Goal: Task Accomplishment & Management: Use online tool/utility

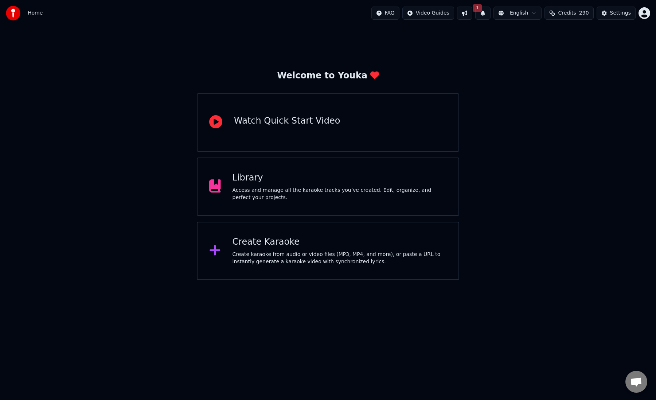
click at [484, 12] on button "1" at bounding box center [482, 13] width 15 height 13
click at [540, 36] on button "Update" at bounding box center [537, 36] width 31 height 13
click at [643, 14] on html "Home FAQ Video Guides English Credits 290 Settings Welcome to Youka Watch Quick…" at bounding box center [328, 140] width 656 height 280
click at [630, 28] on div "[EMAIL_ADDRESS][DOMAIN_NAME] Billing Feature Voting Sign Out 2.2.0 68e835c" at bounding box center [611, 59] width 87 height 79
click at [510, 60] on html "Home FAQ Video Guides English Credits 290 Settings Welcome to Youka Watch Quick…" at bounding box center [328, 140] width 656 height 280
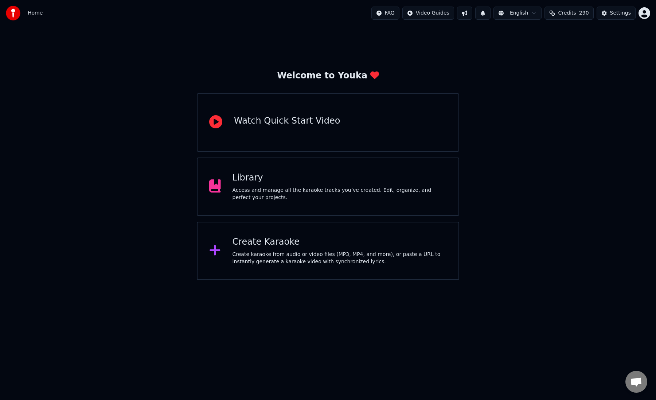
click at [646, 18] on html "Home FAQ Video Guides English Credits 290 Settings Welcome to Youka Watch Quick…" at bounding box center [328, 140] width 656 height 280
click at [618, 14] on html "Home FAQ Video Guides English Credits 290 Settings Welcome to Youka Watch Quick…" at bounding box center [328, 140] width 656 height 280
click at [618, 14] on div "Settings" at bounding box center [620, 12] width 21 height 7
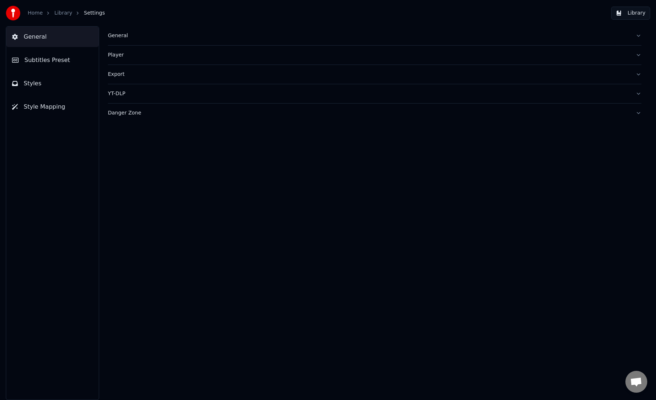
click at [62, 65] on button "Subtitles Preset" at bounding box center [52, 60] width 93 height 20
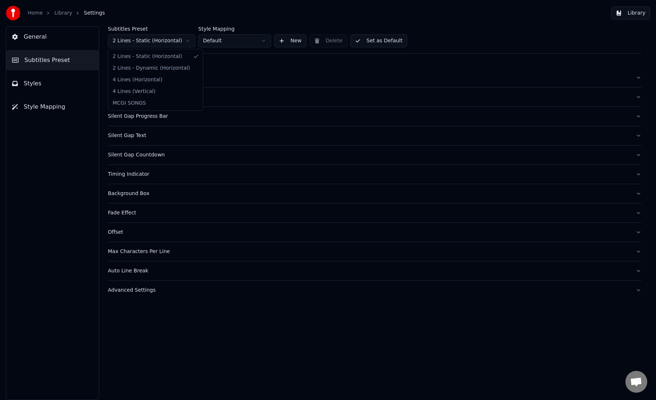
click at [169, 46] on html "Home Library Settings Library General Subtitles Preset Styles Style Mapping Sub…" at bounding box center [328, 200] width 656 height 400
click at [161, 74] on div "General" at bounding box center [369, 77] width 522 height 7
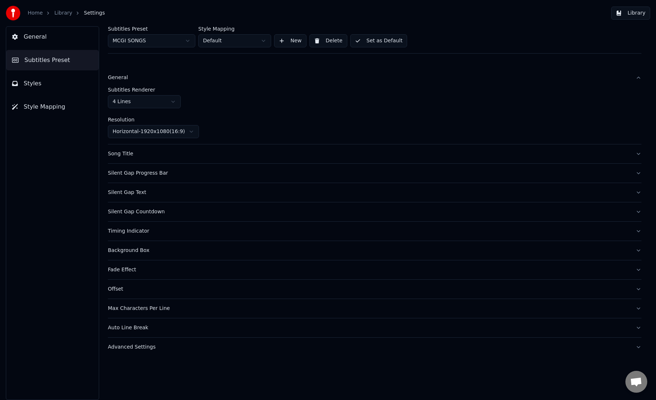
click at [163, 150] on div "Song Title" at bounding box center [369, 153] width 522 height 7
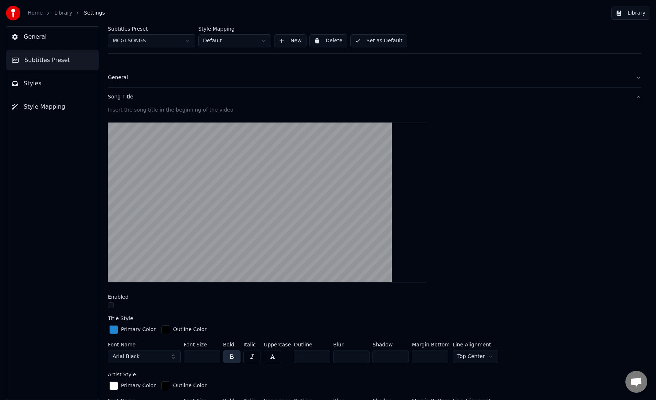
click at [177, 76] on div "General" at bounding box center [369, 77] width 522 height 7
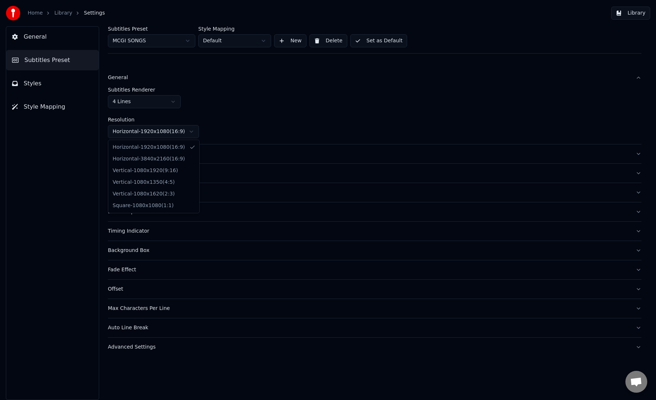
click at [189, 131] on html "Home Library Settings Library General Subtitles Preset Styles Style Mapping Sub…" at bounding box center [328, 200] width 656 height 400
click at [280, 111] on html "Home Library Settings Library General Subtitles Preset Styles Style Mapping Sub…" at bounding box center [328, 200] width 656 height 400
click at [261, 151] on div "Song Title" at bounding box center [369, 153] width 522 height 7
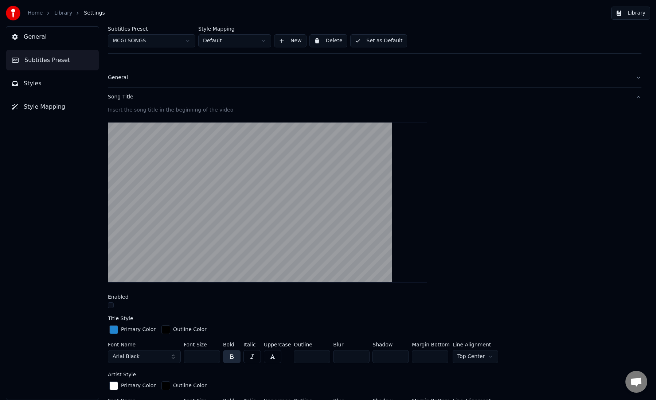
click at [473, 104] on button "Song Title" at bounding box center [374, 96] width 533 height 19
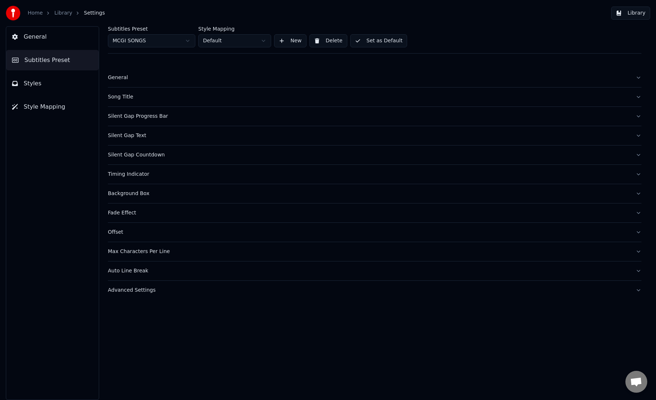
click at [426, 121] on button "Silent Gap Progress Bar" at bounding box center [374, 116] width 533 height 19
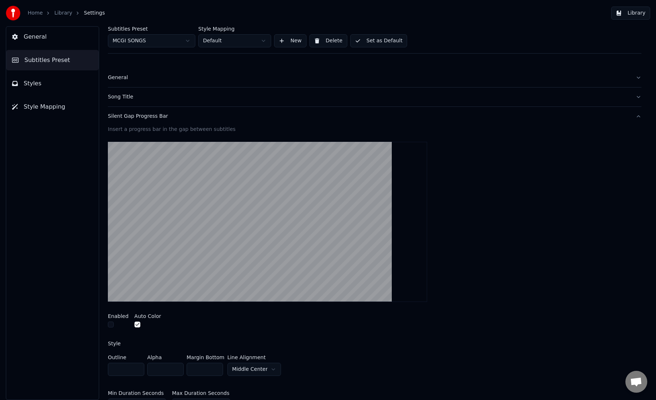
click at [426, 121] on button "Silent Gap Progress Bar" at bounding box center [374, 116] width 533 height 19
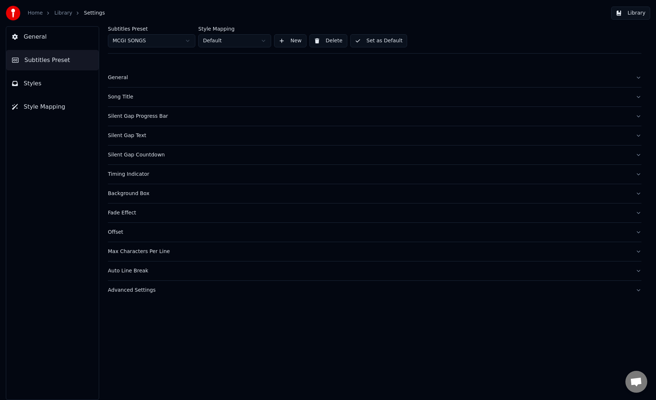
click at [417, 140] on button "Silent Gap Text" at bounding box center [374, 135] width 533 height 19
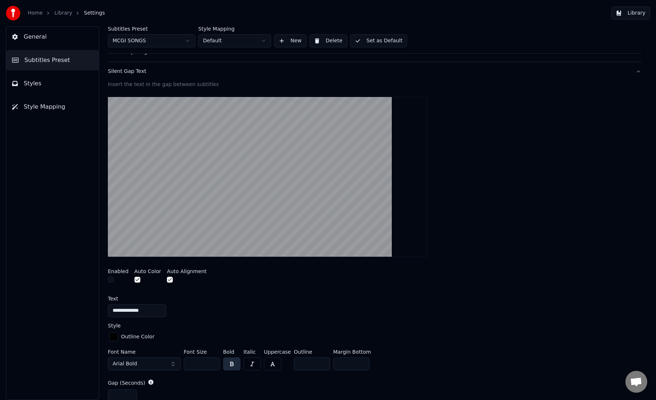
scroll to position [63, 0]
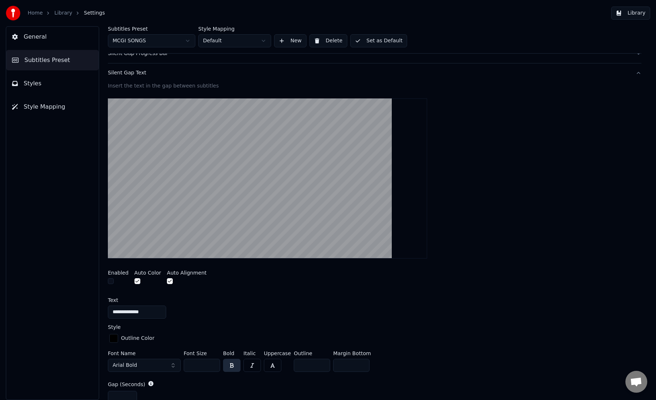
click at [402, 78] on button "Silent Gap Text" at bounding box center [374, 72] width 533 height 19
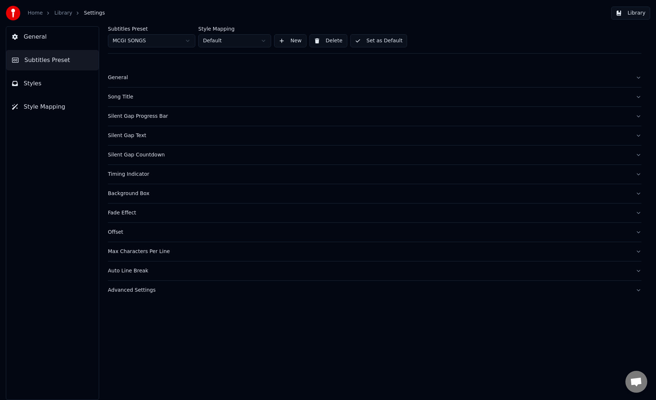
click at [319, 152] on div "Silent Gap Countdown" at bounding box center [369, 154] width 522 height 7
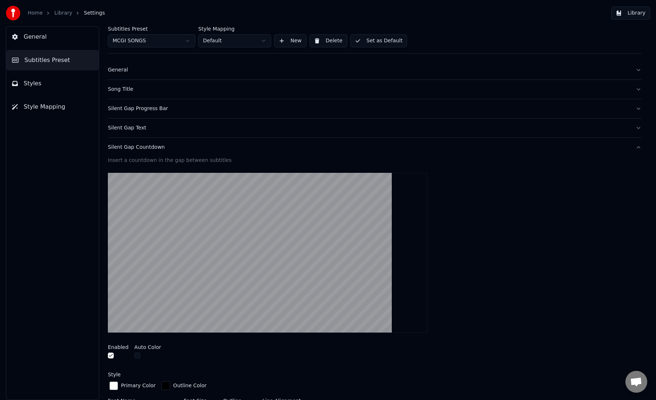
scroll to position [7, 0]
click at [71, 87] on button "Styles" at bounding box center [52, 83] width 93 height 20
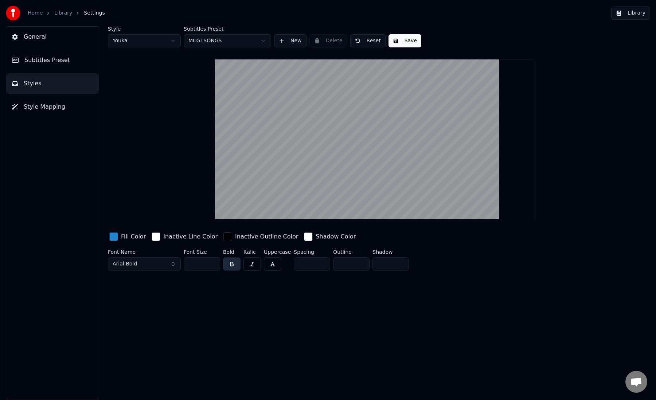
click at [235, 39] on html "Home Library Settings Library General Subtitles Preset Styles Style Mapping Sty…" at bounding box center [328, 200] width 656 height 400
click at [140, 79] on html "Home Library Settings Library General Subtitles Preset Styles Style Mapping Sty…" at bounding box center [328, 200] width 656 height 400
click at [144, 40] on html "Home Library Settings Library General Subtitles Preset Styles Style Mapping Sty…" at bounding box center [328, 200] width 656 height 400
click at [217, 77] on html "Home Library Settings Library General Subtitles Preset Styles Style Mapping Sty…" at bounding box center [328, 200] width 656 height 400
click at [152, 48] on div "Style Youka Subtitles Preset MCGI SONGS New Delete Reset Save Fill Color Inacti…" at bounding box center [374, 149] width 533 height 247
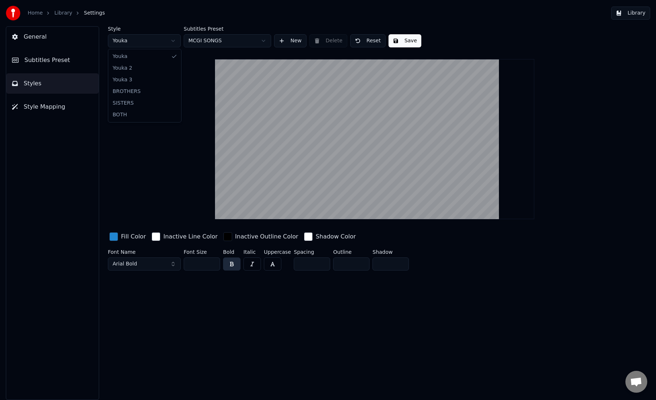
click at [152, 42] on html "Home Library Settings Library General Subtitles Preset Styles Style Mapping Sty…" at bounding box center [328, 200] width 656 height 400
type input "***"
type input "*"
click at [159, 43] on html "Home Library Settings Library General Subtitles Preset Styles Style Mapping Sty…" at bounding box center [328, 200] width 656 height 400
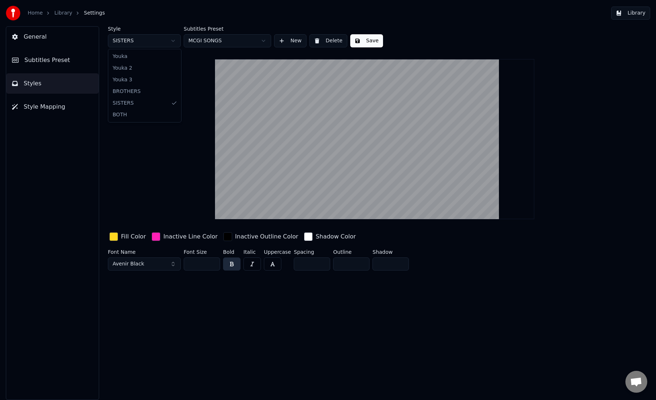
click at [159, 43] on html "Home Library Settings Library General Subtitles Preset Styles Style Mapping Sty…" at bounding box center [328, 200] width 656 height 400
click at [300, 43] on button "New" at bounding box center [290, 40] width 32 height 13
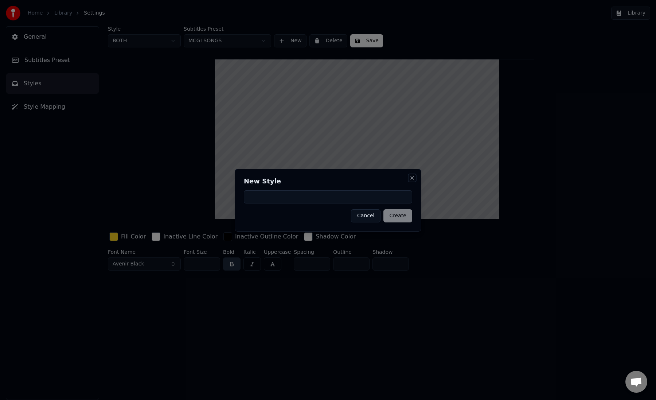
click at [414, 179] on button "Close" at bounding box center [412, 178] width 6 height 6
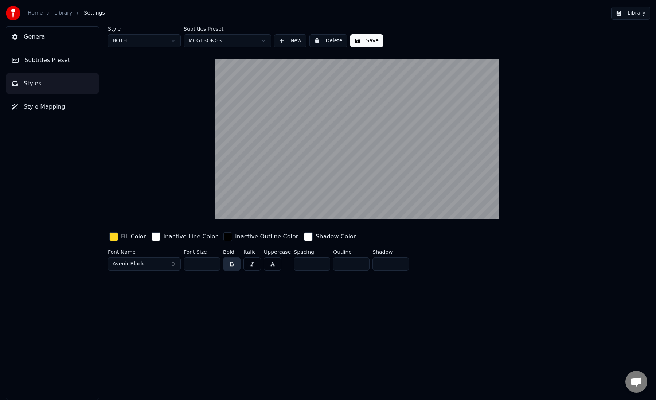
click at [117, 235] on div "button" at bounding box center [113, 236] width 9 height 9
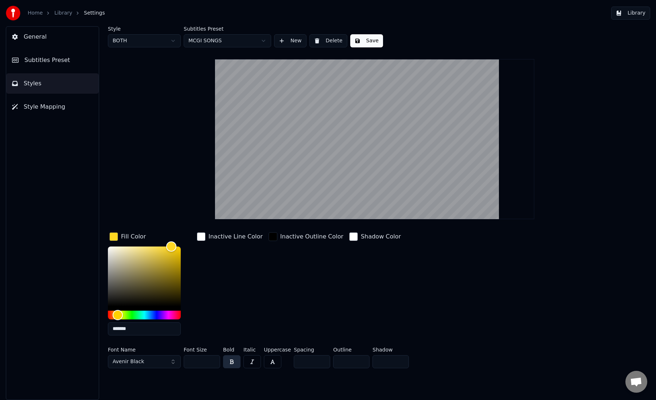
click at [126, 333] on input "*******" at bounding box center [144, 328] width 73 height 13
click at [124, 328] on input "*******" at bounding box center [144, 328] width 73 height 13
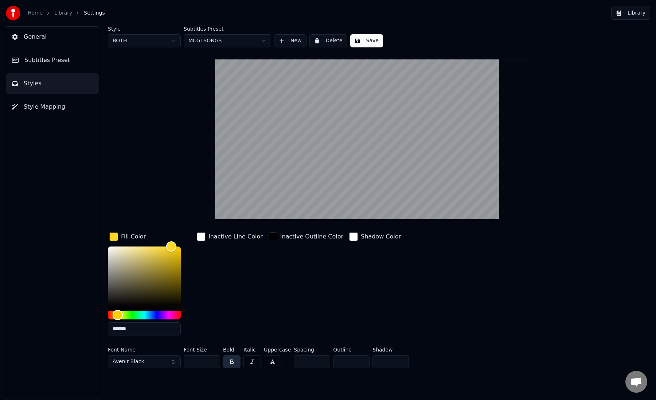
click at [165, 39] on html "Home Library Settings Library General Subtitles Preset Styles Style Mapping Sty…" at bounding box center [328, 200] width 656 height 400
type input "*"
click at [164, 40] on html "Home Library Settings Library General Subtitles Preset Styles Style Mapping Sty…" at bounding box center [328, 200] width 656 height 400
click at [202, 236] on div "button" at bounding box center [201, 236] width 9 height 9
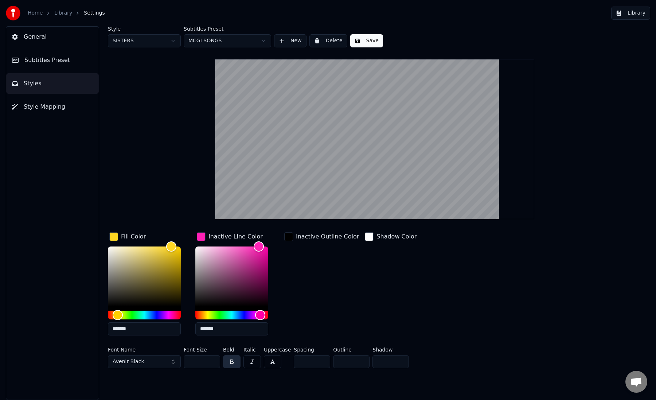
click at [213, 330] on input "*******" at bounding box center [231, 328] width 73 height 13
click at [156, 39] on html "Home Library Settings Library General Subtitles Preset Styles Style Mapping Sty…" at bounding box center [328, 200] width 656 height 400
type input "*******"
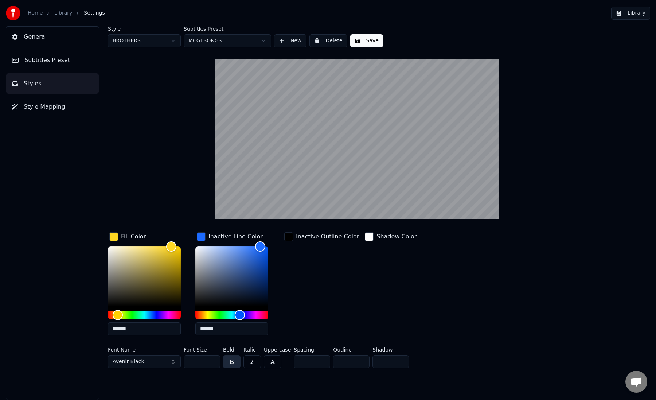
click at [215, 332] on input "*******" at bounding box center [231, 328] width 73 height 13
click at [158, 39] on html "Home Library Settings Library General Subtitles Preset Styles Style Mapping Sty…" at bounding box center [328, 200] width 656 height 400
type input "*"
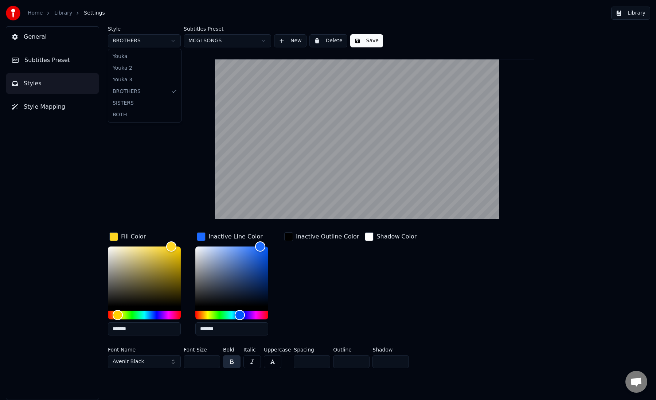
type input "*******"
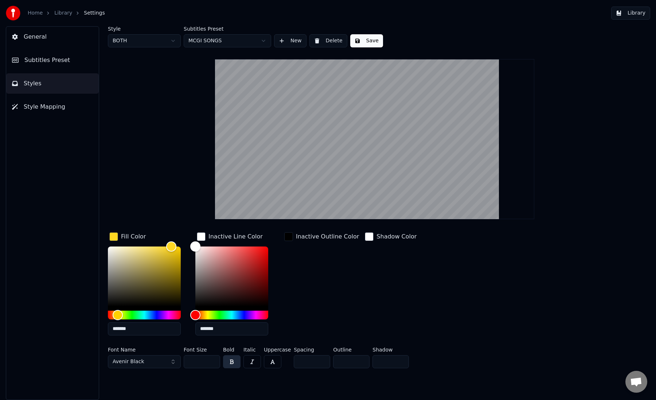
click at [205, 330] on input "*******" at bounding box center [231, 328] width 73 height 13
click at [60, 102] on button "Style Mapping" at bounding box center [52, 107] width 93 height 20
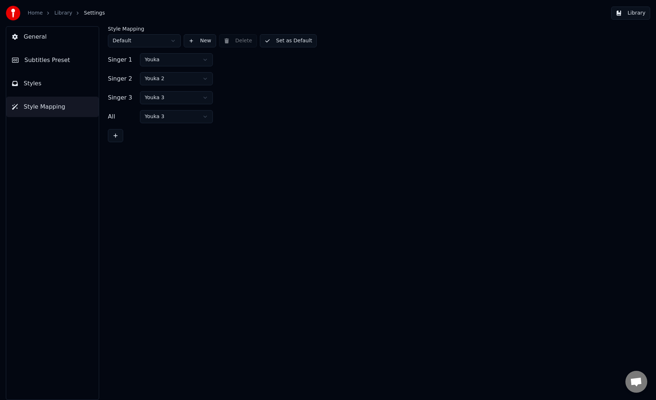
click at [66, 66] on button "Subtitles Preset" at bounding box center [52, 60] width 93 height 20
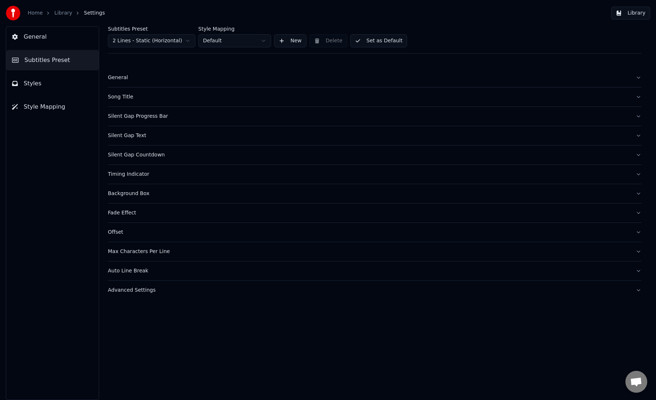
click at [181, 72] on button "General" at bounding box center [374, 77] width 533 height 19
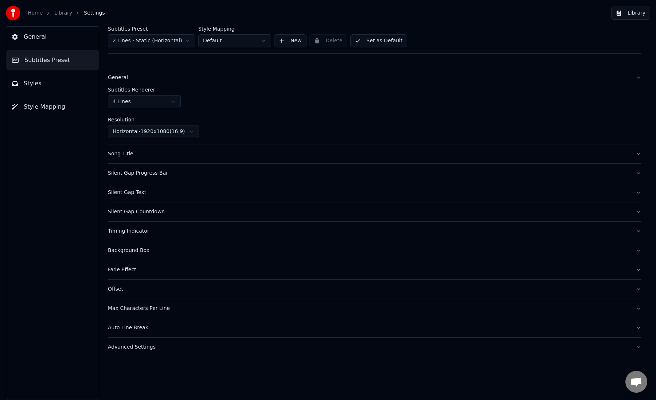
click at [171, 36] on html "Home Library Settings Library General Subtitles Preset Styles Style Mapping Sub…" at bounding box center [328, 200] width 656 height 400
click at [200, 158] on button "Song Title" at bounding box center [374, 153] width 533 height 19
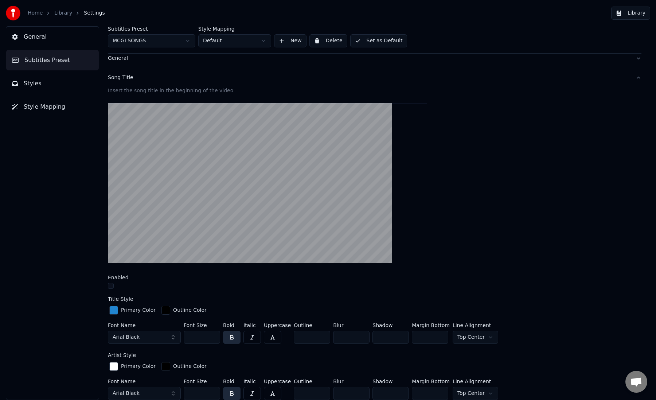
scroll to position [19, 0]
click at [189, 74] on button "Song Title" at bounding box center [374, 78] width 533 height 19
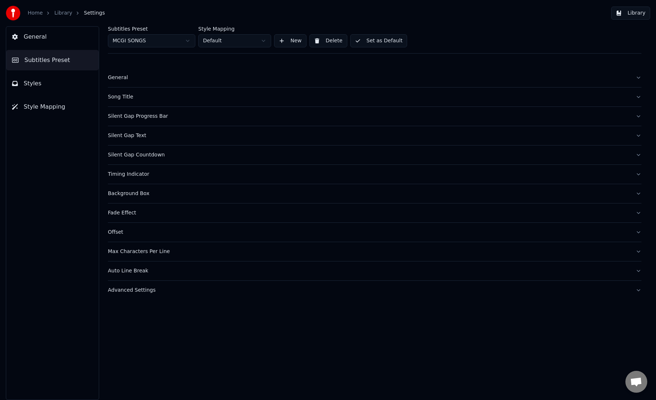
click at [179, 119] on div "Silent Gap Progress Bar" at bounding box center [369, 116] width 522 height 7
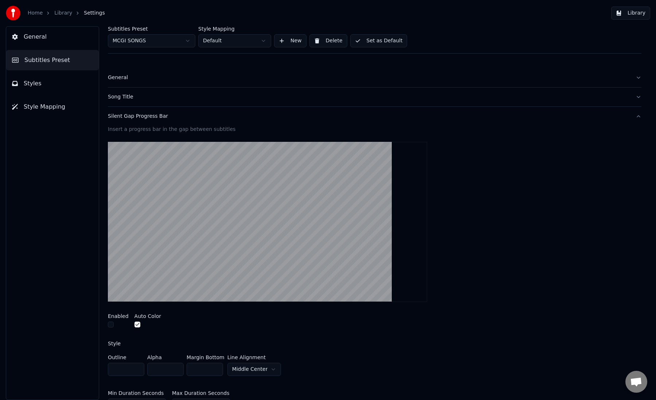
click at [179, 119] on div "Silent Gap Progress Bar" at bounding box center [369, 116] width 522 height 7
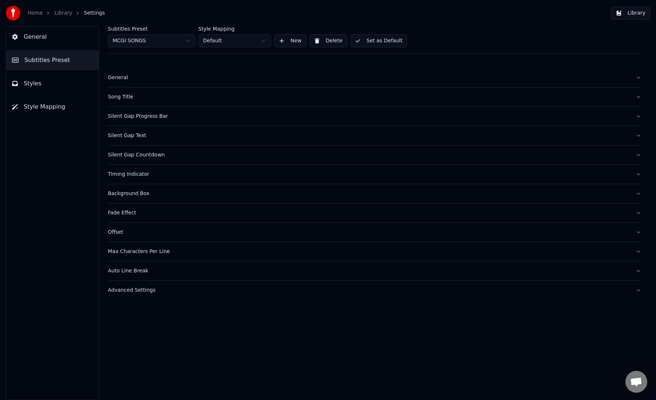
click at [169, 156] on div "Silent Gap Countdown" at bounding box center [369, 154] width 522 height 7
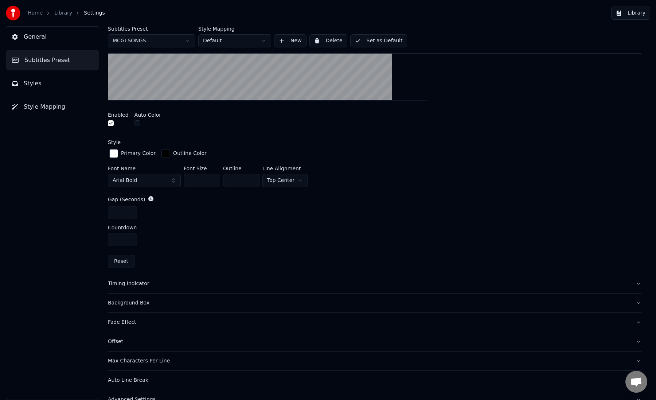
scroll to position [254, 0]
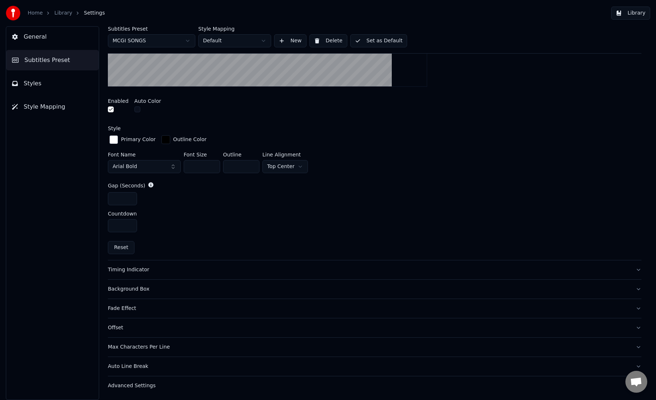
click at [415, 268] on div "Timing Indicator" at bounding box center [369, 269] width 522 height 7
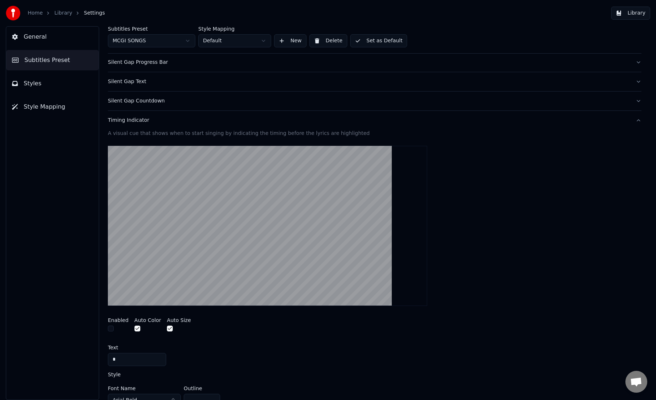
scroll to position [34, 0]
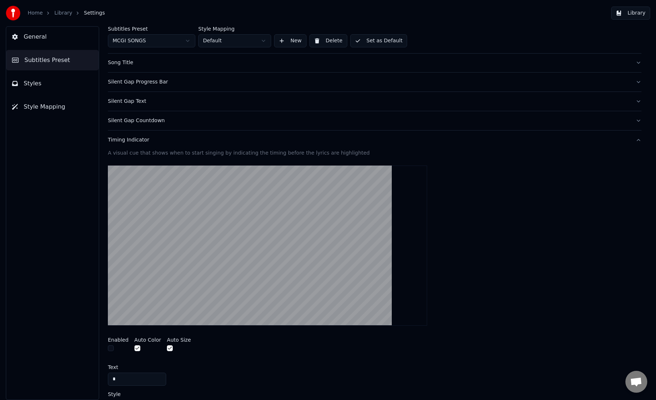
click at [346, 140] on div "Timing Indicator" at bounding box center [369, 139] width 522 height 7
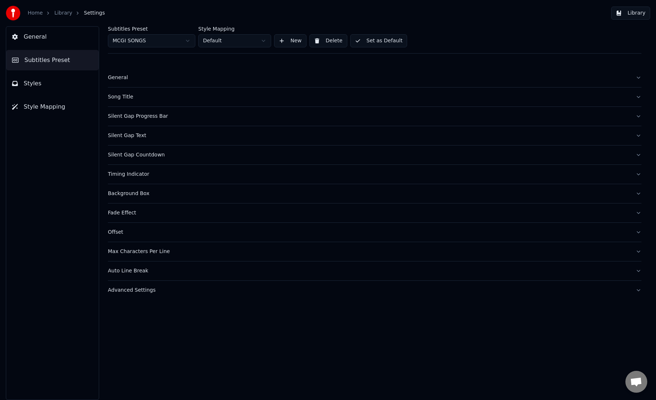
click at [197, 195] on div "Background Box" at bounding box center [369, 193] width 522 height 7
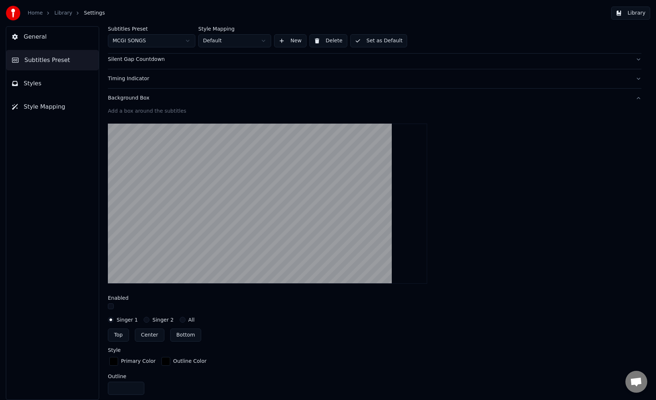
scroll to position [101, 0]
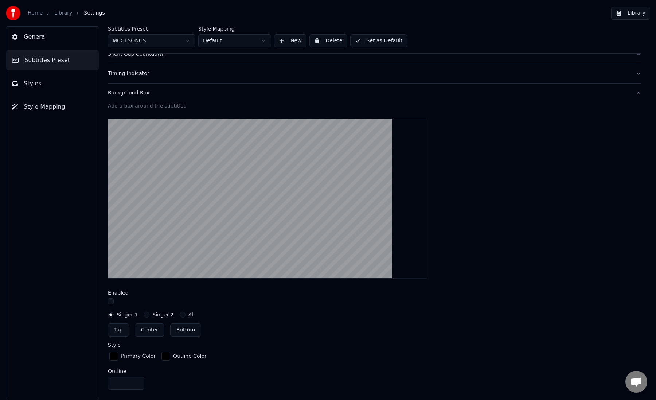
click at [110, 301] on button "button" at bounding box center [111, 301] width 6 height 6
click at [212, 88] on button "Background Box" at bounding box center [374, 92] width 533 height 19
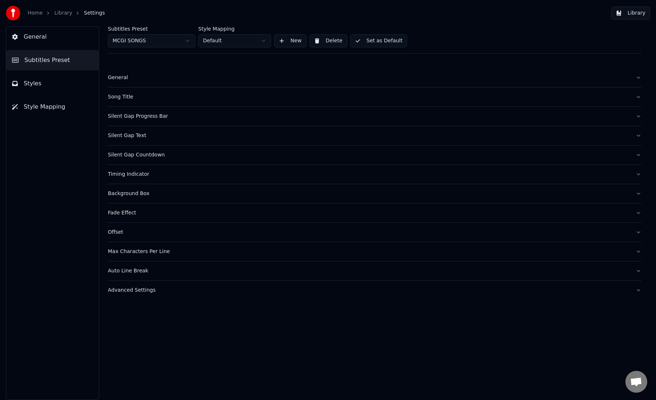
click at [169, 211] on div "Fade Effect" at bounding box center [369, 212] width 522 height 7
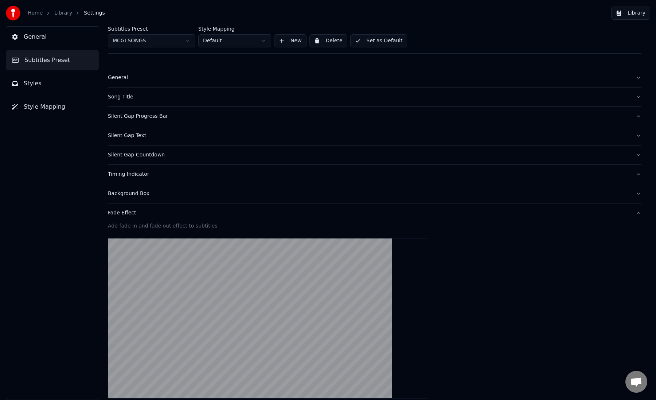
click at [169, 211] on div "Fade Effect" at bounding box center [369, 212] width 522 height 7
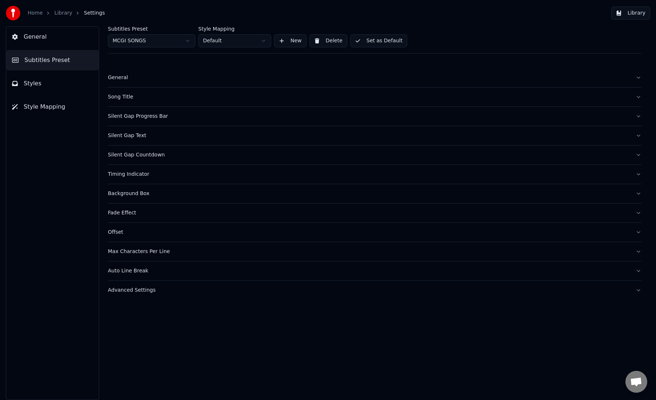
click at [157, 232] on div "Offset" at bounding box center [369, 231] width 522 height 7
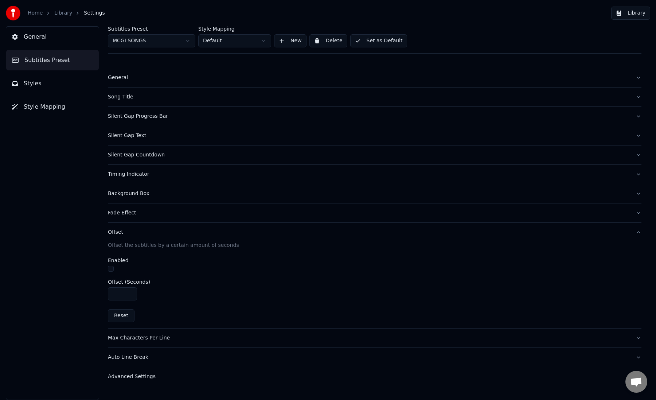
click at [141, 229] on div "Offset" at bounding box center [369, 231] width 522 height 7
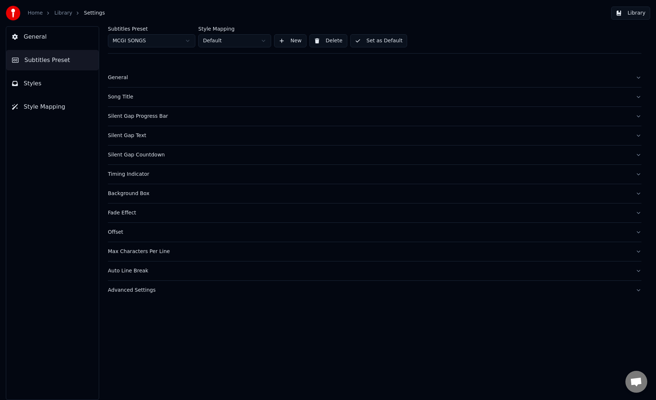
click at [142, 257] on button "Max Characters Per Line" at bounding box center [374, 251] width 533 height 19
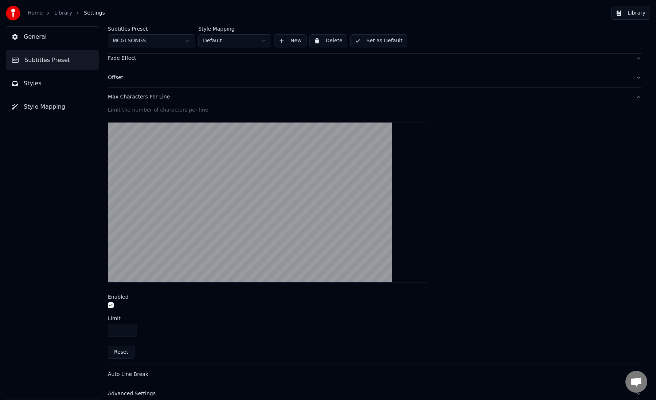
scroll to position [163, 0]
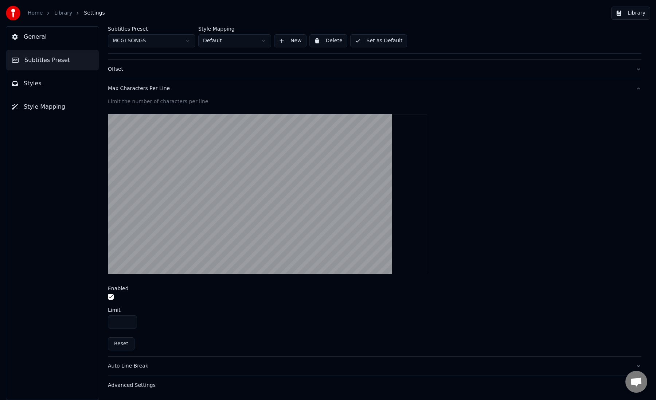
click at [147, 364] on div "Auto Line Break" at bounding box center [369, 365] width 522 height 7
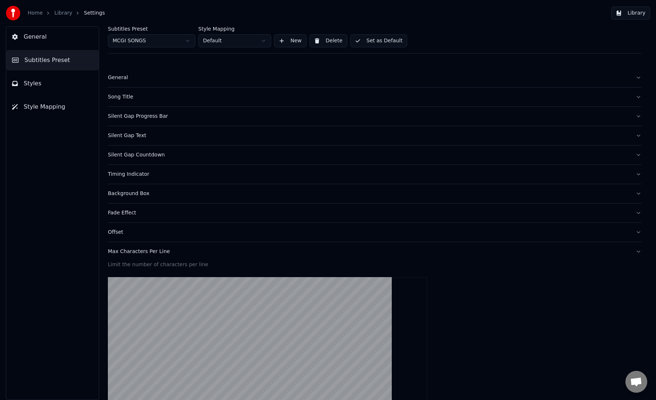
scroll to position [0, 0]
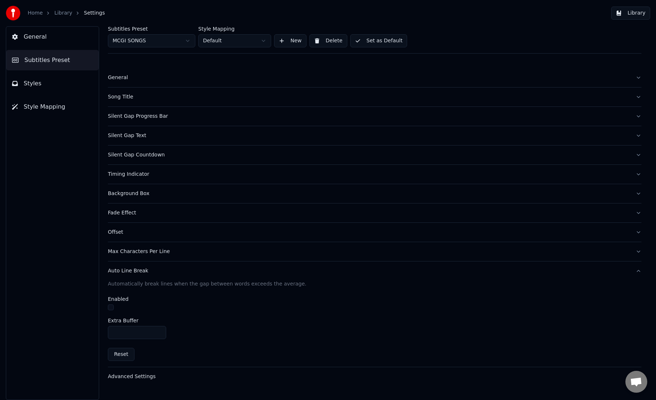
click at [197, 264] on button "Auto Line Break" at bounding box center [374, 270] width 533 height 19
click at [192, 292] on div "Advanced Settings" at bounding box center [369, 289] width 522 height 7
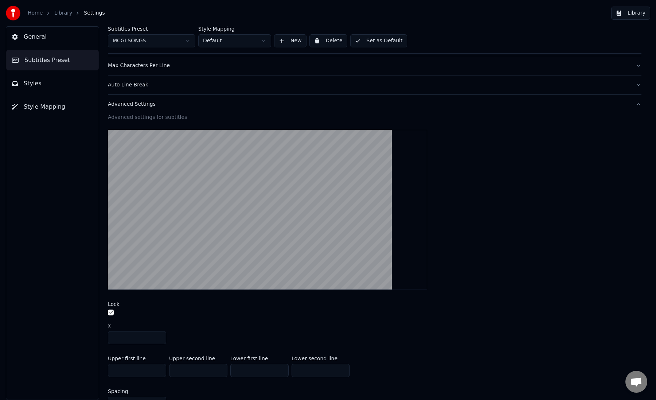
scroll to position [228, 0]
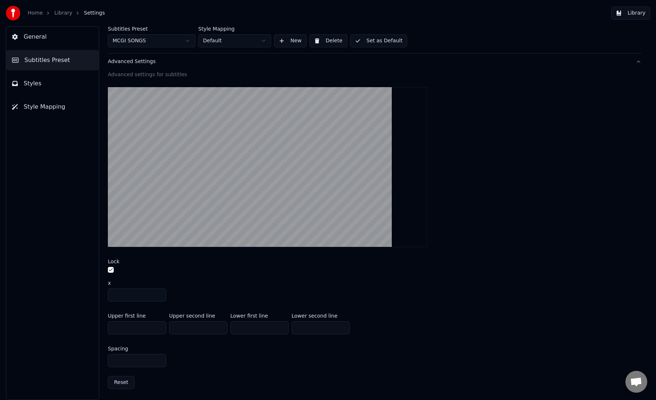
click at [77, 114] on button "Style Mapping" at bounding box center [52, 107] width 93 height 20
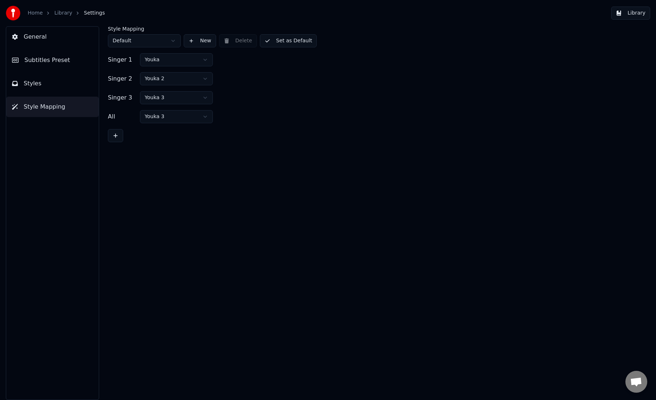
scroll to position [0, 0]
click at [158, 44] on html "Home Library Settings Library General Subtitles Preset Styles Style Mapping Sty…" at bounding box center [328, 200] width 656 height 400
click at [638, 14] on button "Library" at bounding box center [630, 13] width 39 height 13
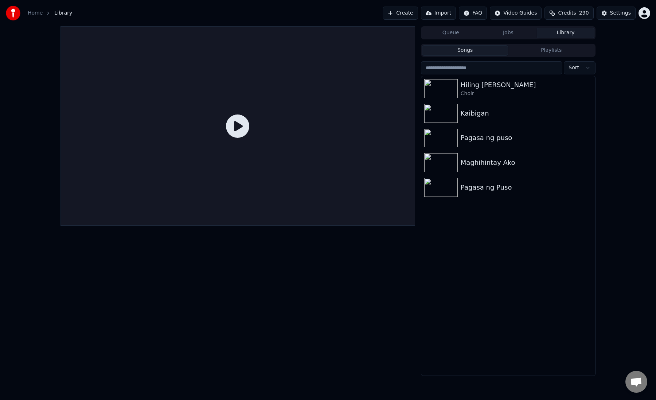
click at [644, 17] on html "Home Library Create Import FAQ Video Guides Credits 290 Settings Queue Jobs Lib…" at bounding box center [328, 200] width 656 height 400
click at [615, 16] on html "Home Library Create Import FAQ Video Guides Credits 290 Settings Queue Jobs Lib…" at bounding box center [328, 200] width 656 height 400
click at [615, 14] on div "Settings" at bounding box center [620, 12] width 21 height 7
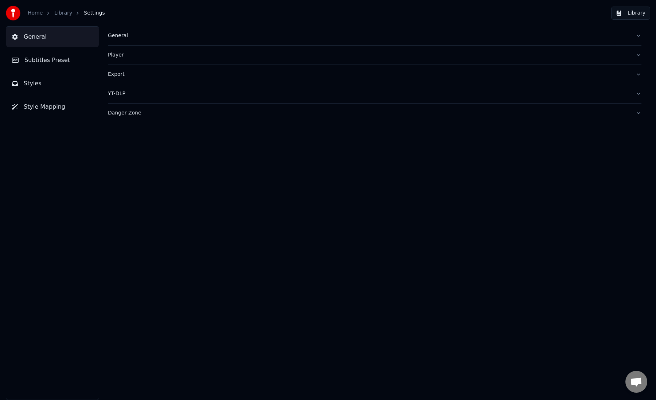
click at [47, 77] on button "Styles" at bounding box center [52, 83] width 93 height 20
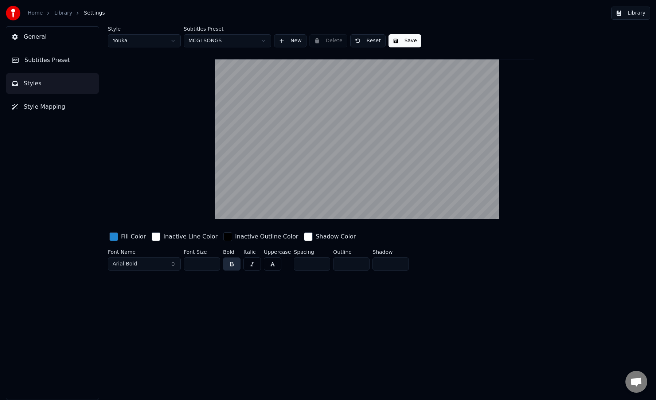
click at [51, 63] on span "Subtitles Preset" at bounding box center [47, 60] width 46 height 9
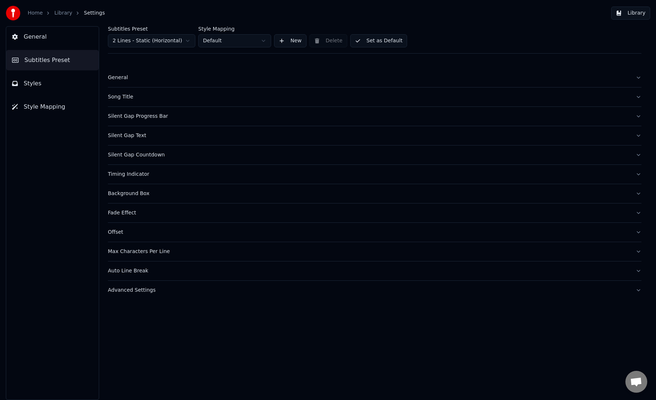
click at [53, 36] on button "General" at bounding box center [52, 37] width 93 height 20
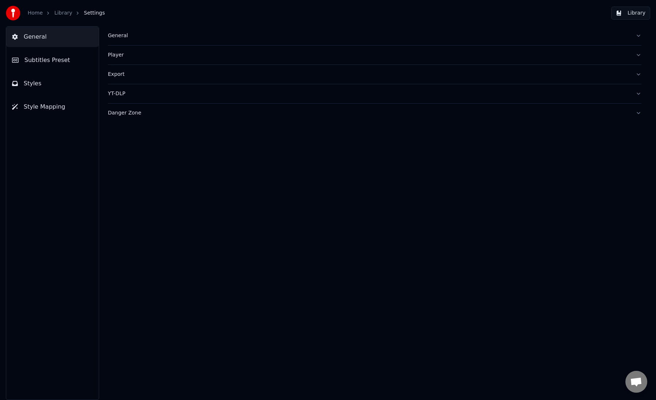
click at [147, 36] on div "General" at bounding box center [369, 35] width 522 height 7
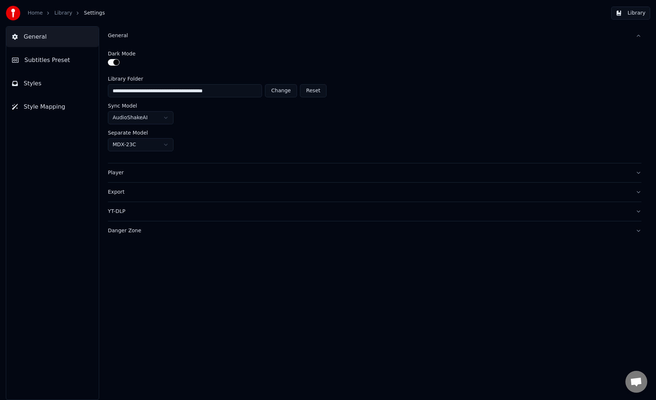
click at [203, 176] on div "Player" at bounding box center [369, 172] width 522 height 7
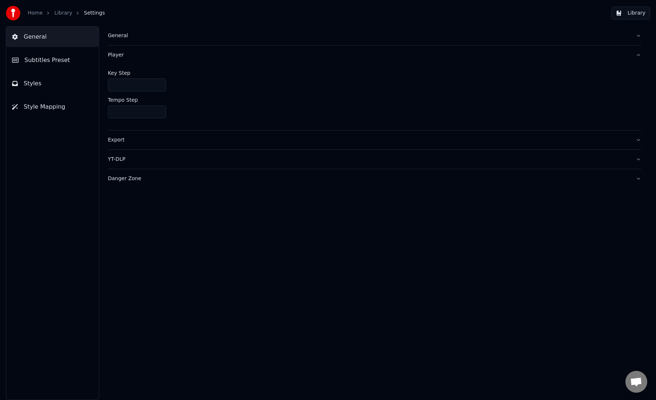
click at [196, 137] on div "Export" at bounding box center [369, 139] width 522 height 7
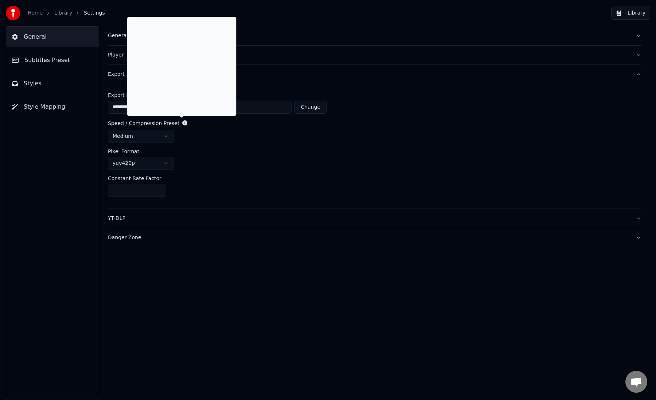
click at [182, 124] on icon at bounding box center [184, 122] width 5 height 5
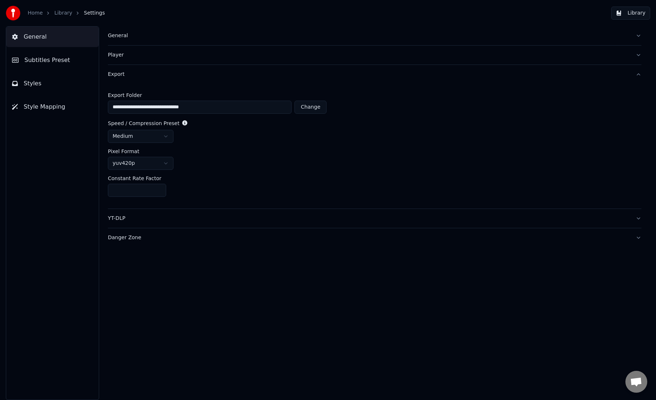
click at [182, 121] on icon at bounding box center [184, 122] width 5 height 5
click at [218, 150] on div "Pixel Format" at bounding box center [374, 151] width 533 height 5
click at [167, 136] on html "**********" at bounding box center [328, 200] width 656 height 400
click at [233, 153] on html "**********" at bounding box center [328, 200] width 656 height 400
click at [203, 240] on div "Danger Zone" at bounding box center [369, 237] width 522 height 7
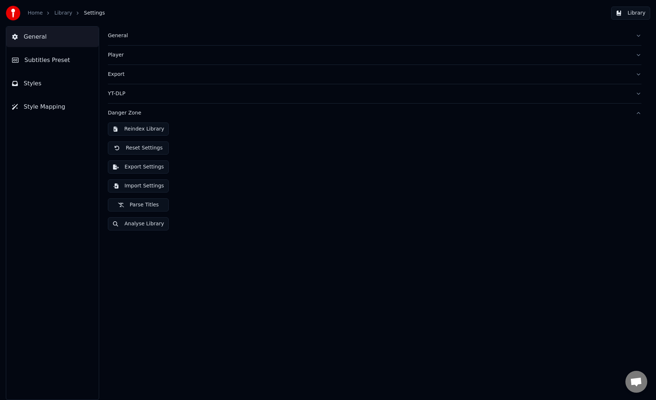
click at [230, 94] on div "YT-DLP" at bounding box center [369, 93] width 522 height 7
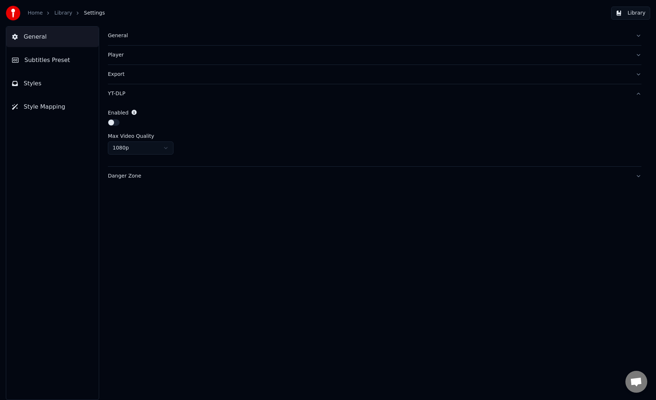
click at [69, 54] on button "Subtitles Preset" at bounding box center [52, 60] width 93 height 20
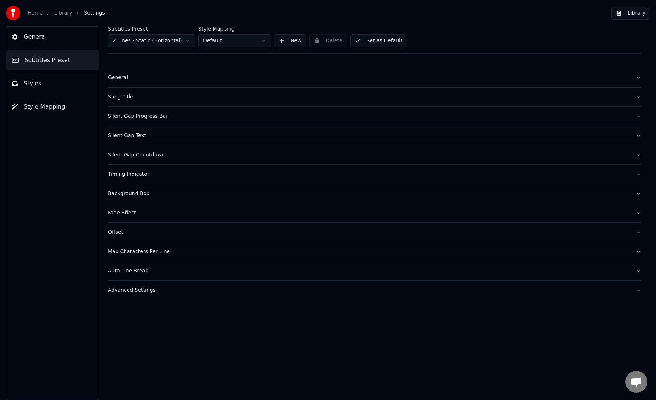
click at [41, 12] on link "Home" at bounding box center [35, 12] width 15 height 7
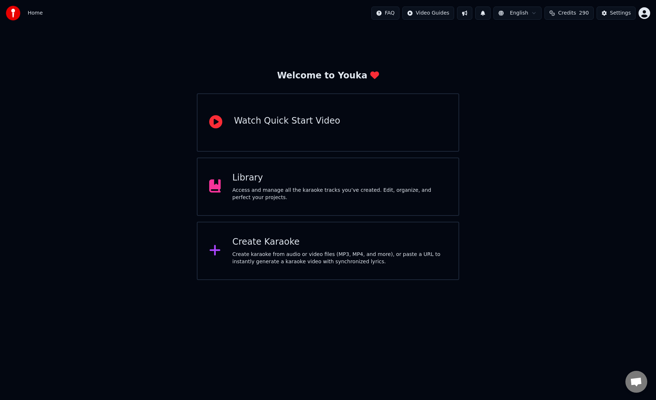
click at [360, 250] on div "Create Karaoke Create karaoke from audio or video files (MP3, MP4, and more), o…" at bounding box center [339, 250] width 215 height 29
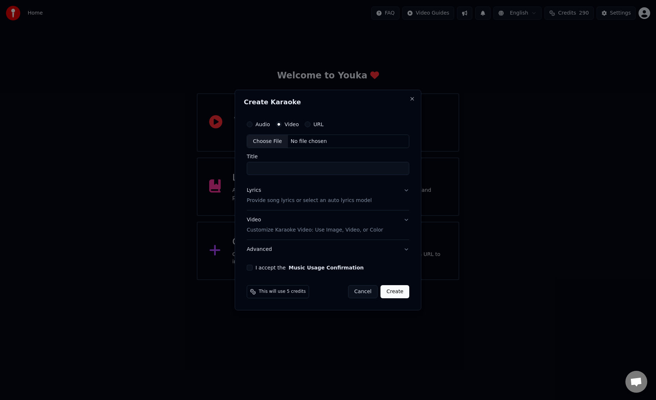
click at [358, 293] on button "Cancel" at bounding box center [363, 291] width 30 height 13
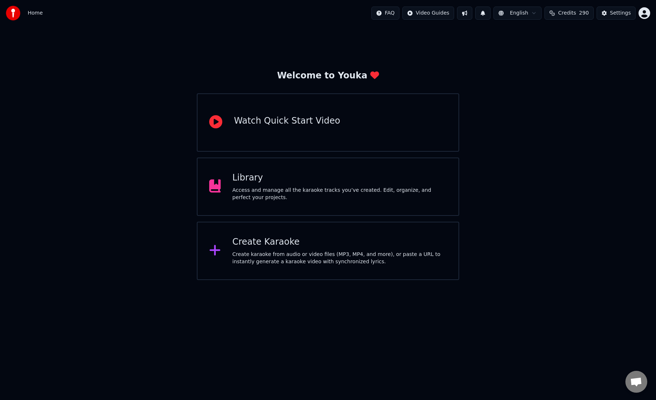
click at [269, 256] on div "Create karaoke from audio or video files (MP3, MP4, and more), or paste a URL t…" at bounding box center [339, 258] width 215 height 15
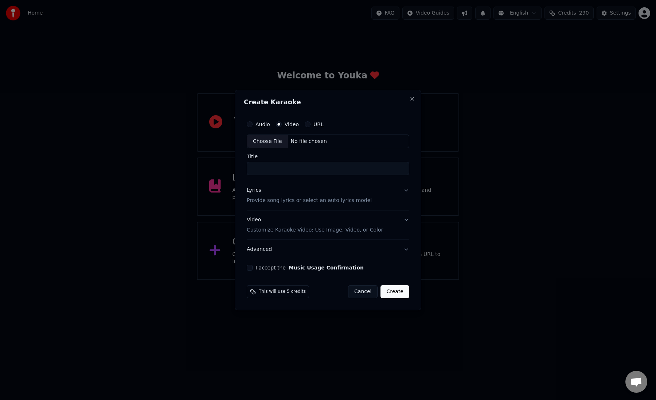
click at [293, 165] on input "Title" at bounding box center [328, 168] width 162 height 13
click at [286, 242] on button "Advanced" at bounding box center [328, 249] width 162 height 19
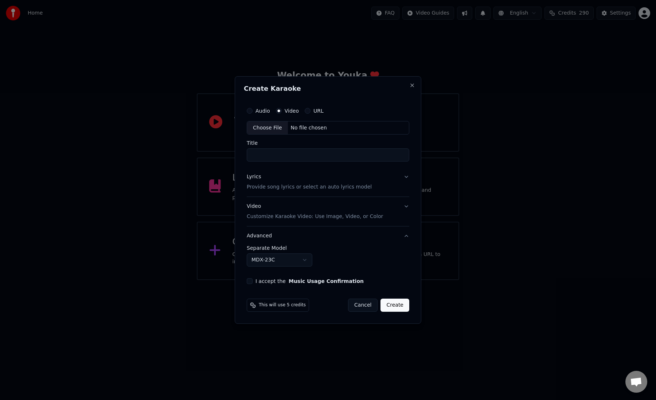
click at [278, 199] on button "Video Customize Karaoke Video: Use Image, Video, or Color" at bounding box center [328, 211] width 162 height 29
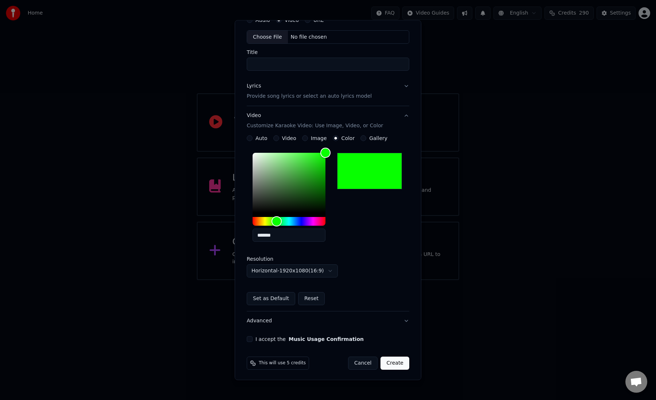
scroll to position [36, 0]
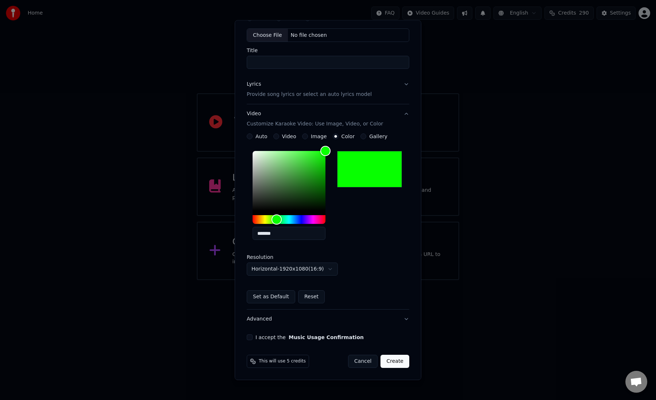
click at [326, 323] on button "Advanced" at bounding box center [328, 319] width 162 height 19
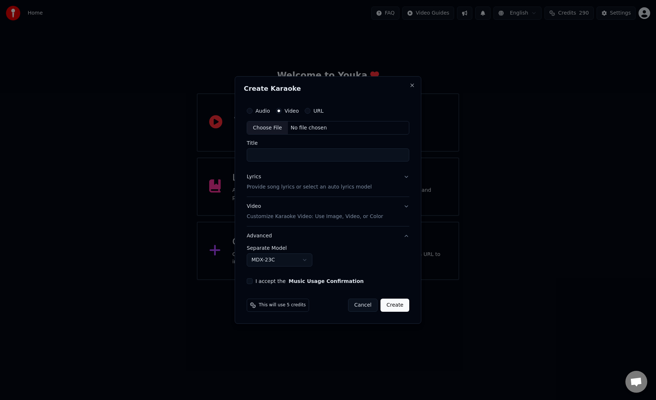
click at [362, 302] on button "Cancel" at bounding box center [363, 304] width 30 height 13
